Goal: Transaction & Acquisition: Purchase product/service

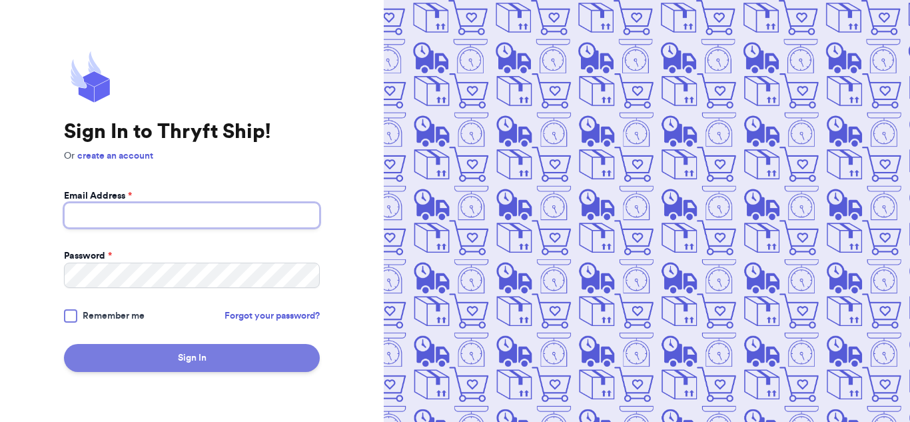
type input "[EMAIL_ADDRESS][DOMAIN_NAME]"
click at [283, 362] on button "Sign In" at bounding box center [192, 358] width 256 height 28
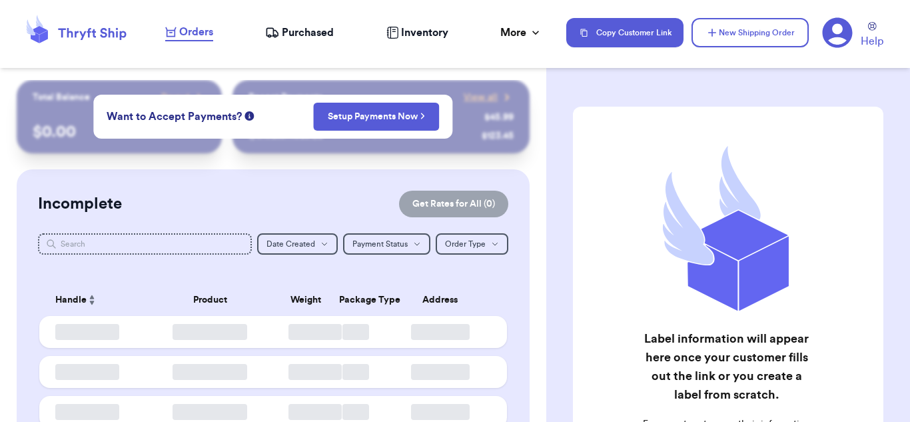
checkbox input "true"
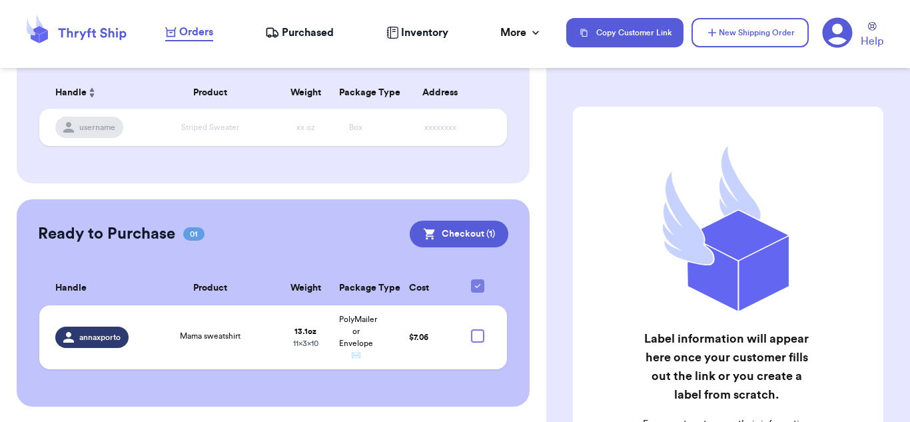
scroll to position [205, 0]
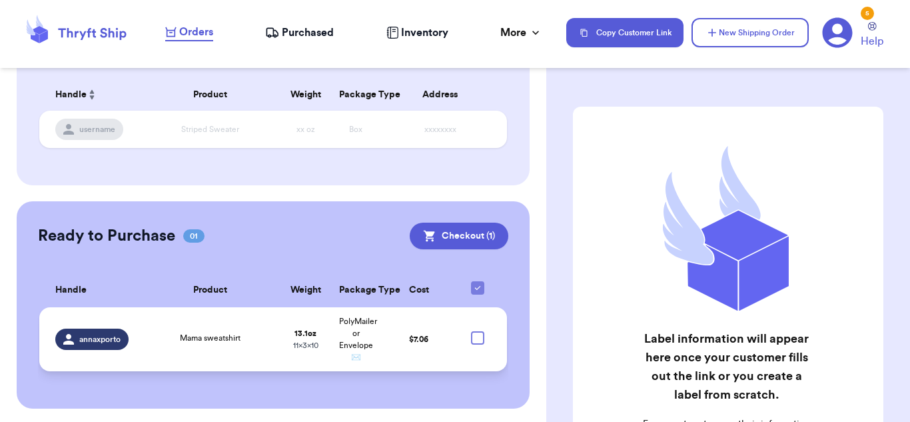
click at [474, 336] on div at bounding box center [477, 337] width 13 height 13
click at [477, 331] on input "checkbox" at bounding box center [477, 330] width 1 height 1
checkbox input "true"
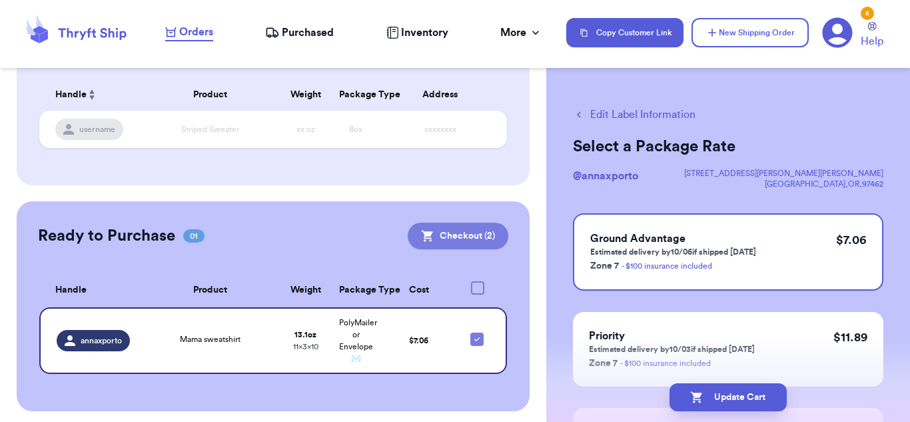
click at [459, 238] on button "Checkout ( 2 )" at bounding box center [458, 235] width 101 height 27
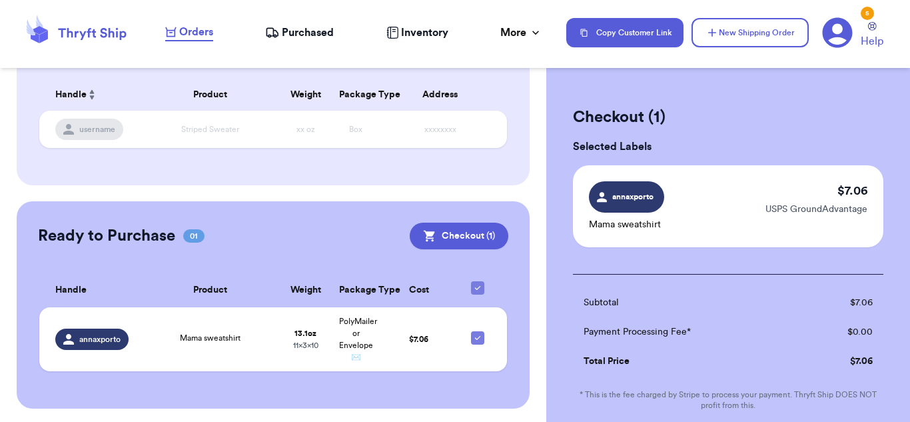
scroll to position [187, 0]
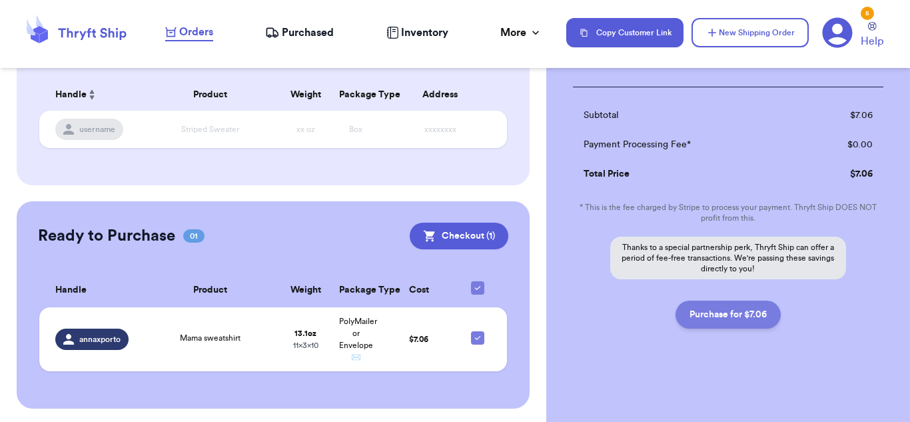
click at [731, 309] on button "Purchase for $7.06" at bounding box center [727, 314] width 105 height 28
checkbox input "false"
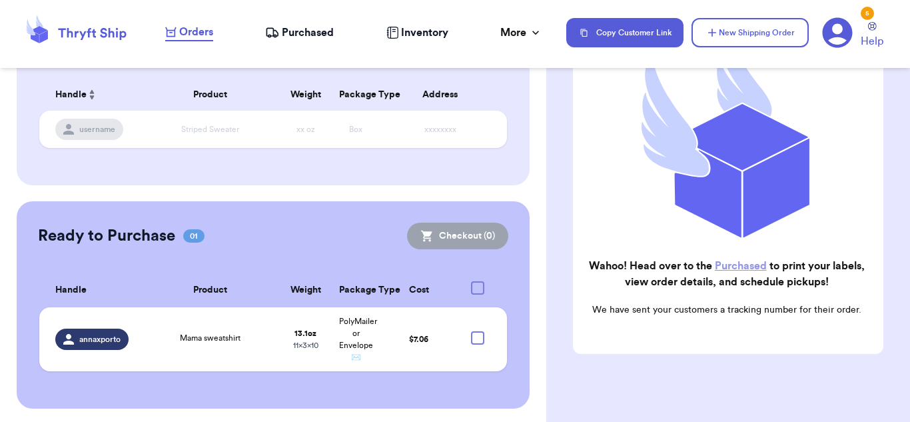
checkbox input "true"
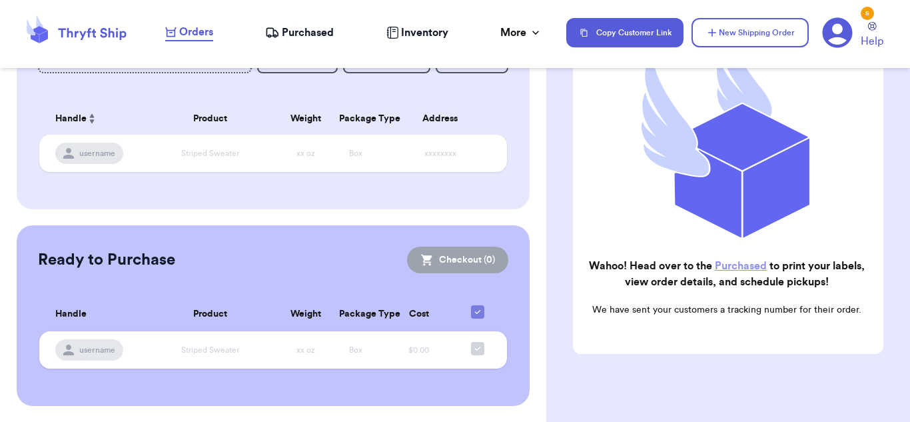
click at [282, 31] on span "Purchased" at bounding box center [308, 33] width 52 height 16
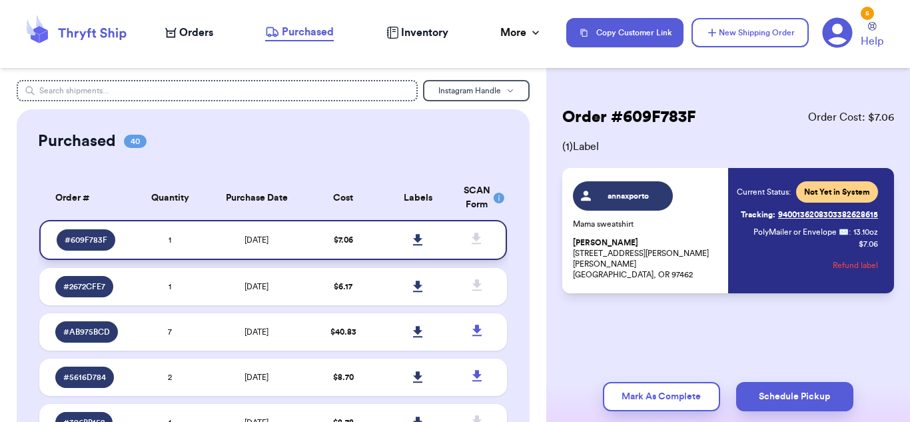
click at [413, 242] on icon at bounding box center [418, 240] width 10 height 12
